Goal: Information Seeking & Learning: Learn about a topic

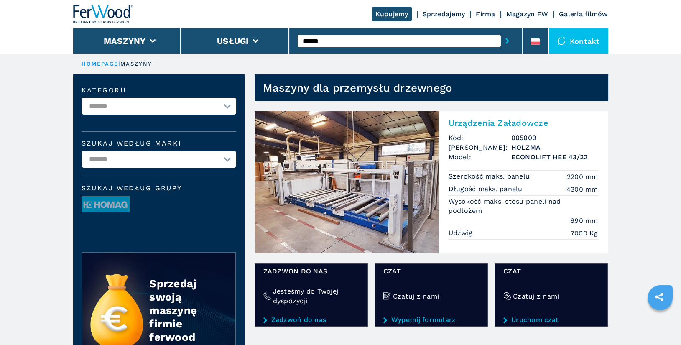
click at [349, 38] on input "******" at bounding box center [399, 41] width 203 height 13
type input "******"
click at [501, 31] on button "submit-button" at bounding box center [507, 40] width 13 height 19
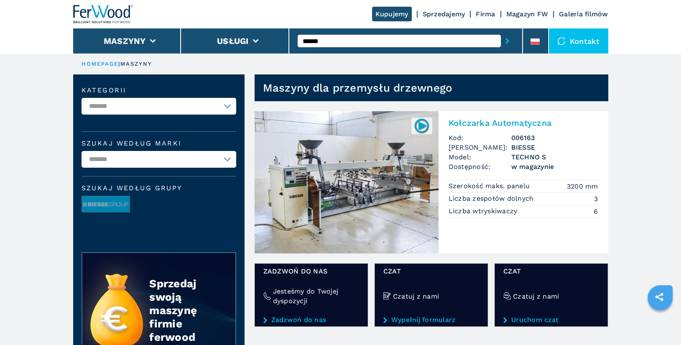
click at [513, 125] on h2 "Kołczarka Automatyczna" at bounding box center [524, 123] width 150 height 10
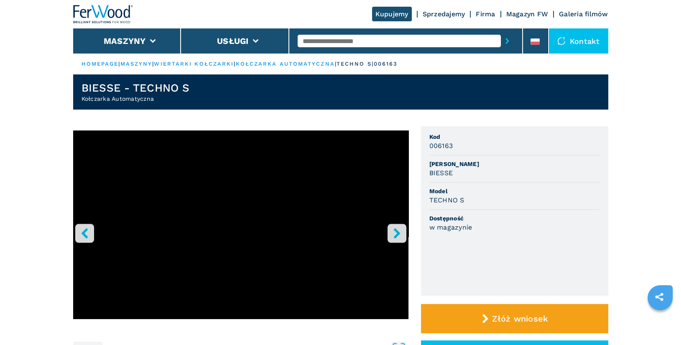
click at [389, 237] on button "right-button" at bounding box center [397, 233] width 19 height 19
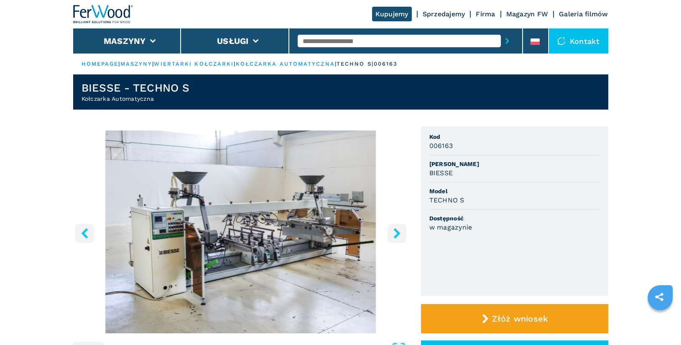
click at [396, 236] on icon "right-button" at bounding box center [396, 233] width 7 height 10
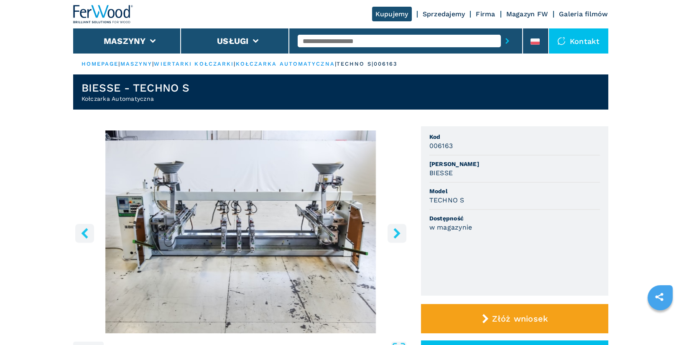
click at [396, 236] on icon "right-button" at bounding box center [396, 233] width 7 height 10
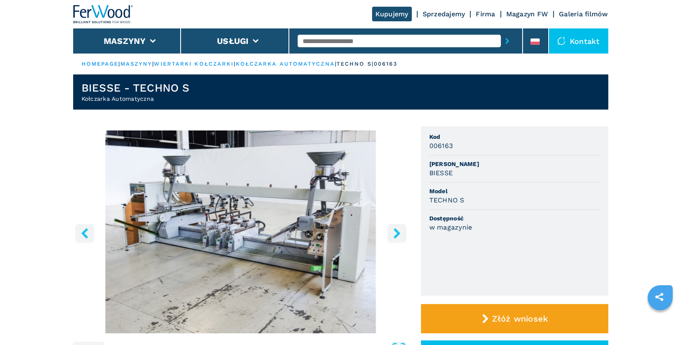
click at [396, 236] on icon "right-button" at bounding box center [396, 233] width 7 height 10
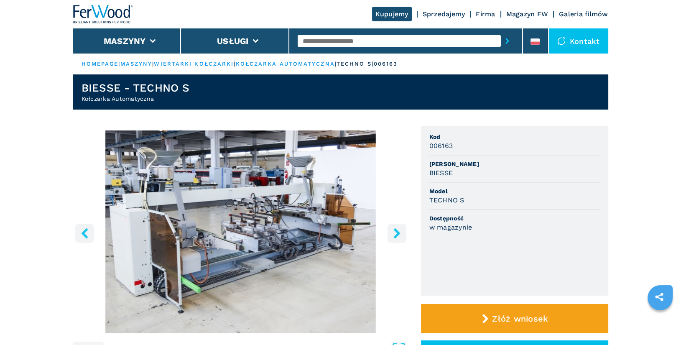
click at [396, 236] on icon "right-button" at bounding box center [396, 233] width 7 height 10
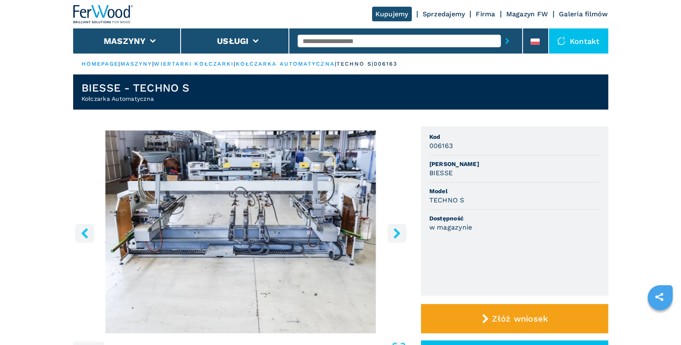
click at [396, 236] on icon "right-button" at bounding box center [396, 233] width 7 height 10
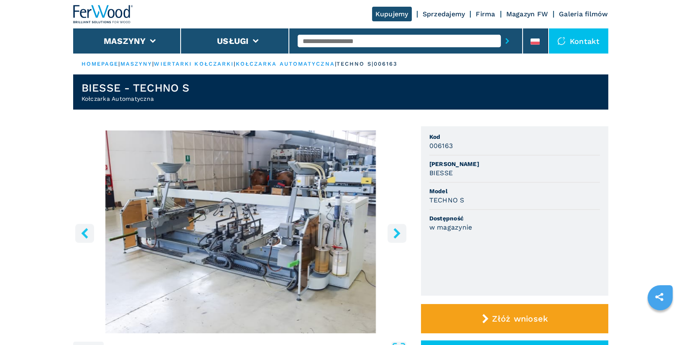
click at [396, 236] on icon "right-button" at bounding box center [396, 233] width 7 height 10
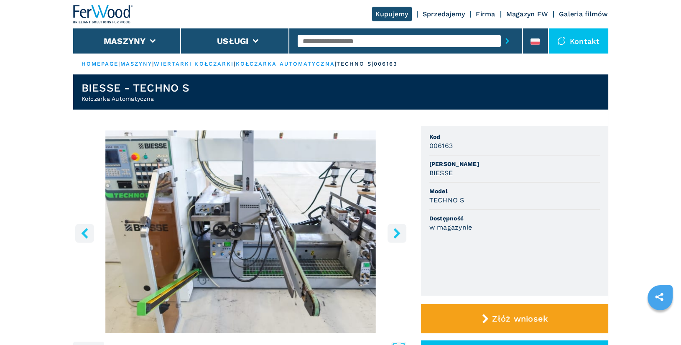
click at [396, 236] on icon "right-button" at bounding box center [396, 233] width 7 height 10
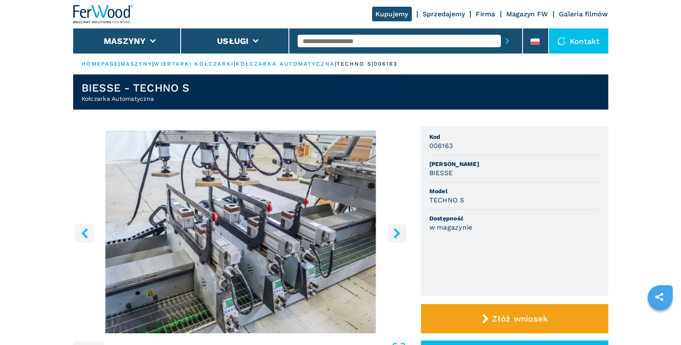
click at [396, 236] on icon "right-button" at bounding box center [396, 233] width 7 height 10
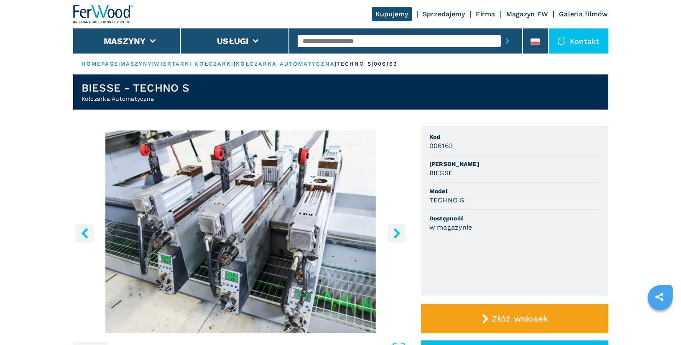
click at [396, 235] on icon "right-button" at bounding box center [396, 233] width 7 height 10
